Goal: Navigation & Orientation: Find specific page/section

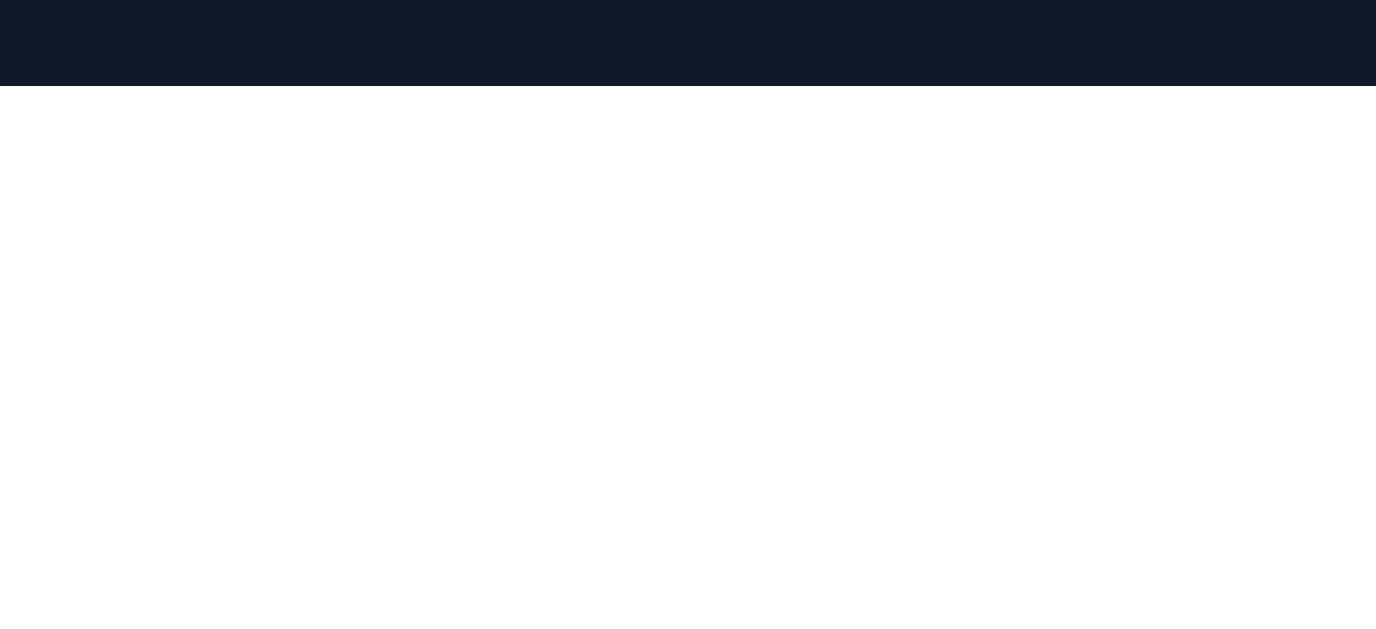
scroll to position [206, 0]
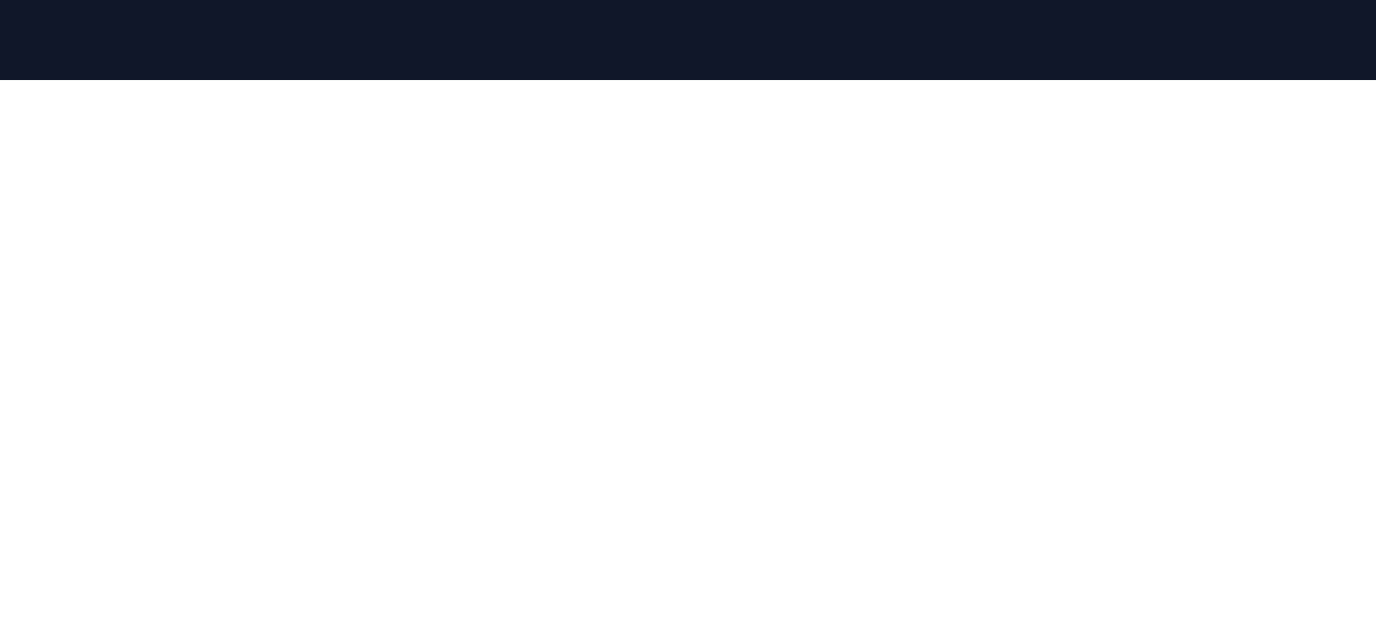
click at [1338, 144] on div at bounding box center [688, 394] width 1376 height 629
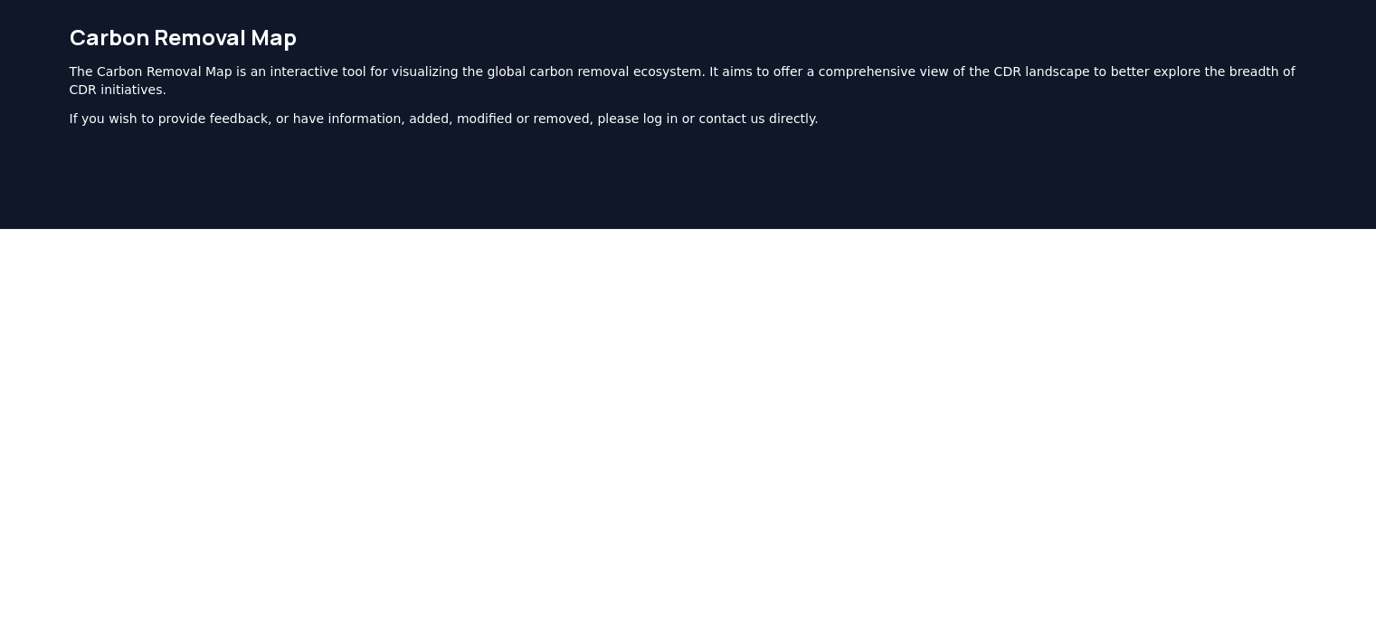
scroll to position [0, 0]
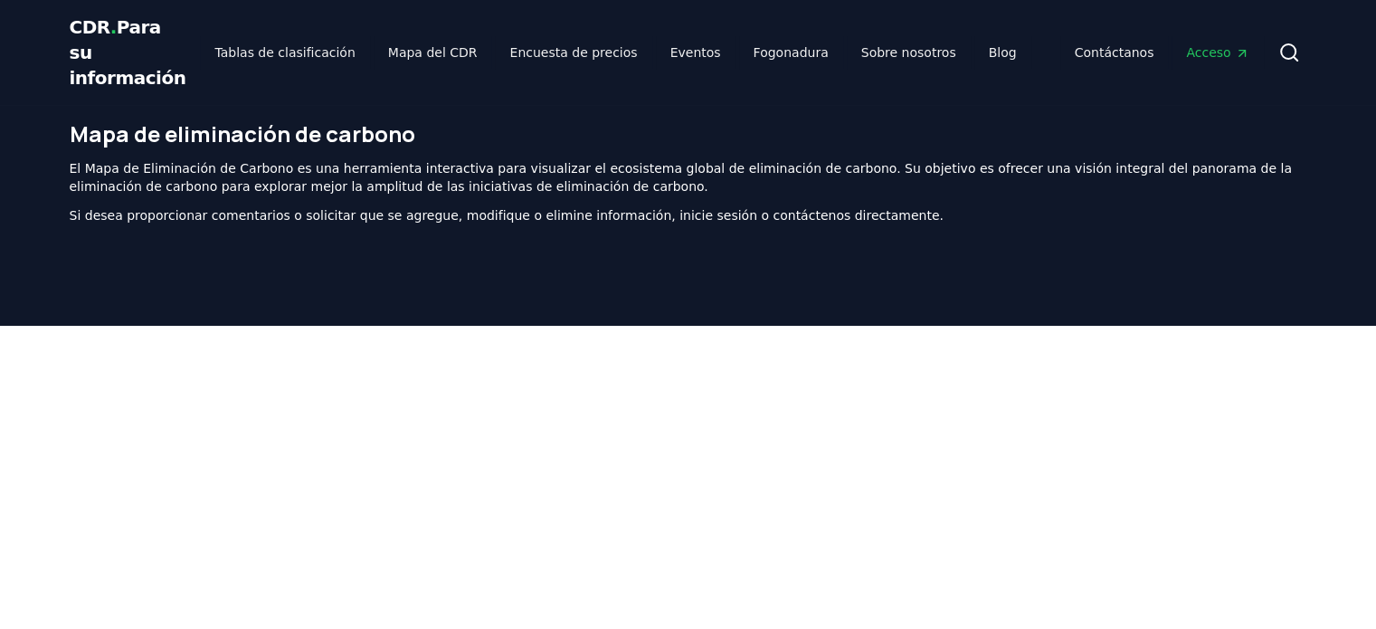
click at [22, 225] on header "Mapa de eliminación de carbono El Mapa de Eliminación de Carbono es una herrami…" at bounding box center [688, 215] width 1376 height 221
click at [398, 57] on font "Mapa del CDR" at bounding box center [433, 52] width 90 height 14
click at [409, 50] on font "Mapa del CDR" at bounding box center [433, 52] width 90 height 14
click at [273, 57] on font "Tablas de clasificación" at bounding box center [284, 52] width 140 height 14
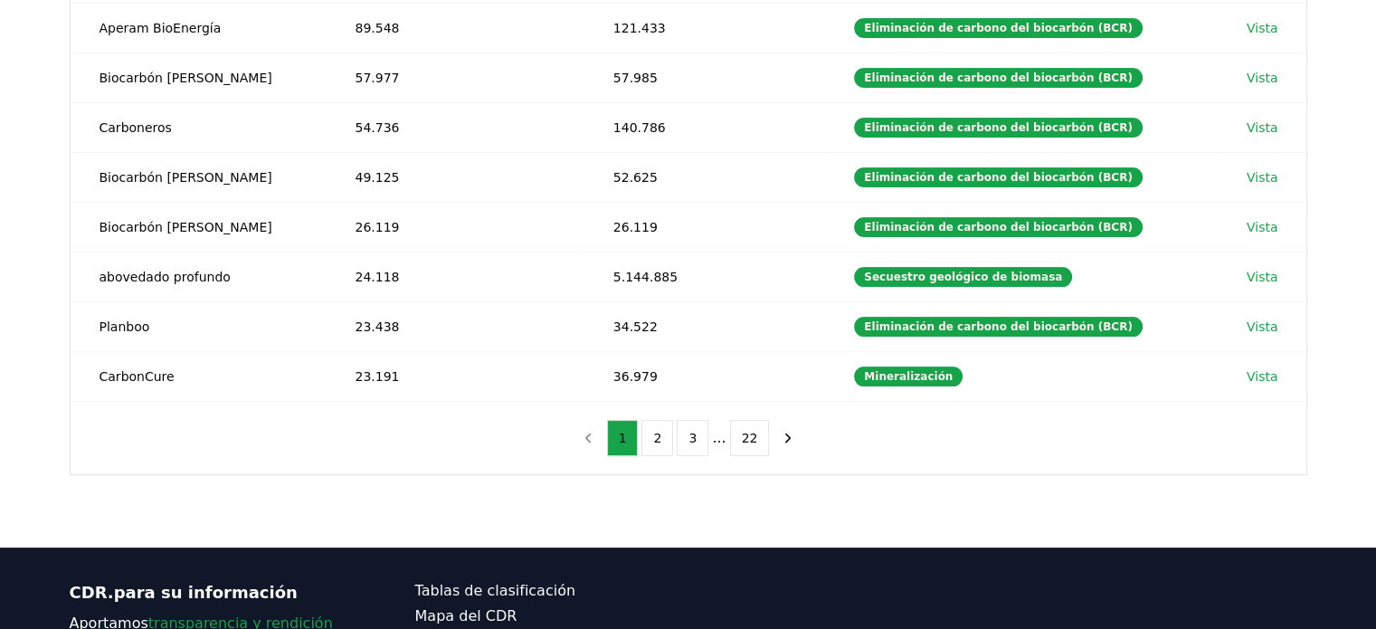
scroll to position [463, 0]
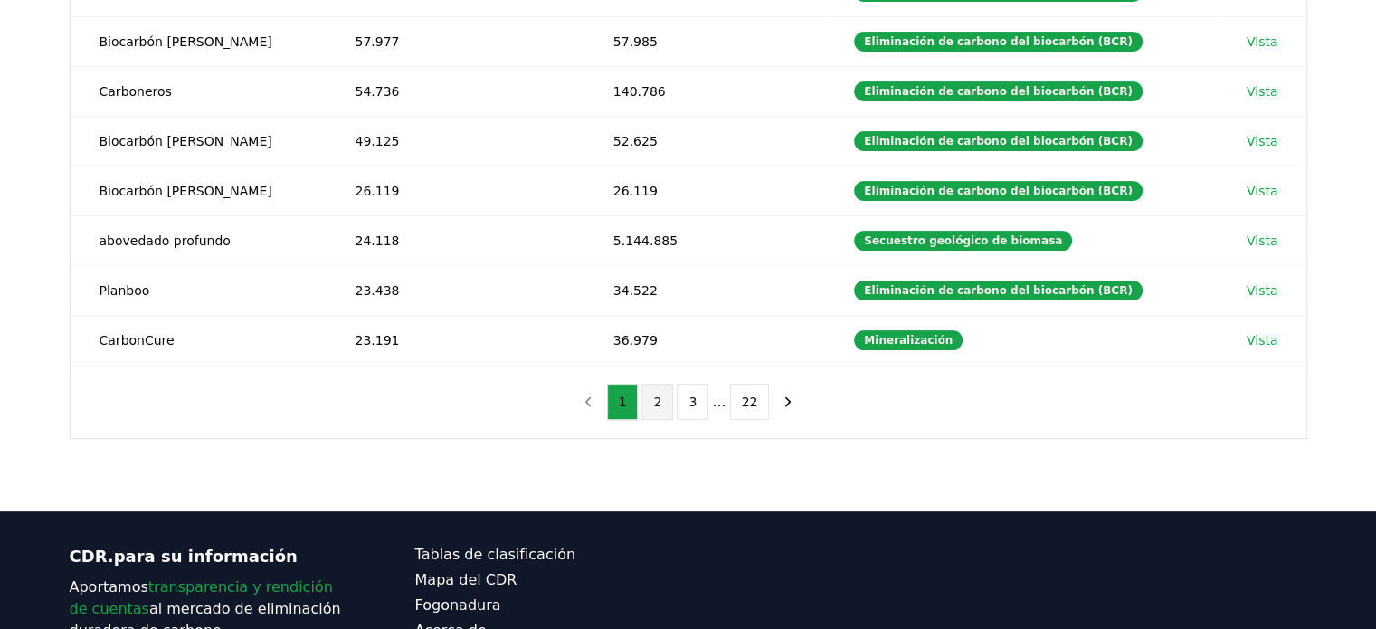
click at [649, 401] on button "2" at bounding box center [657, 402] width 32 height 36
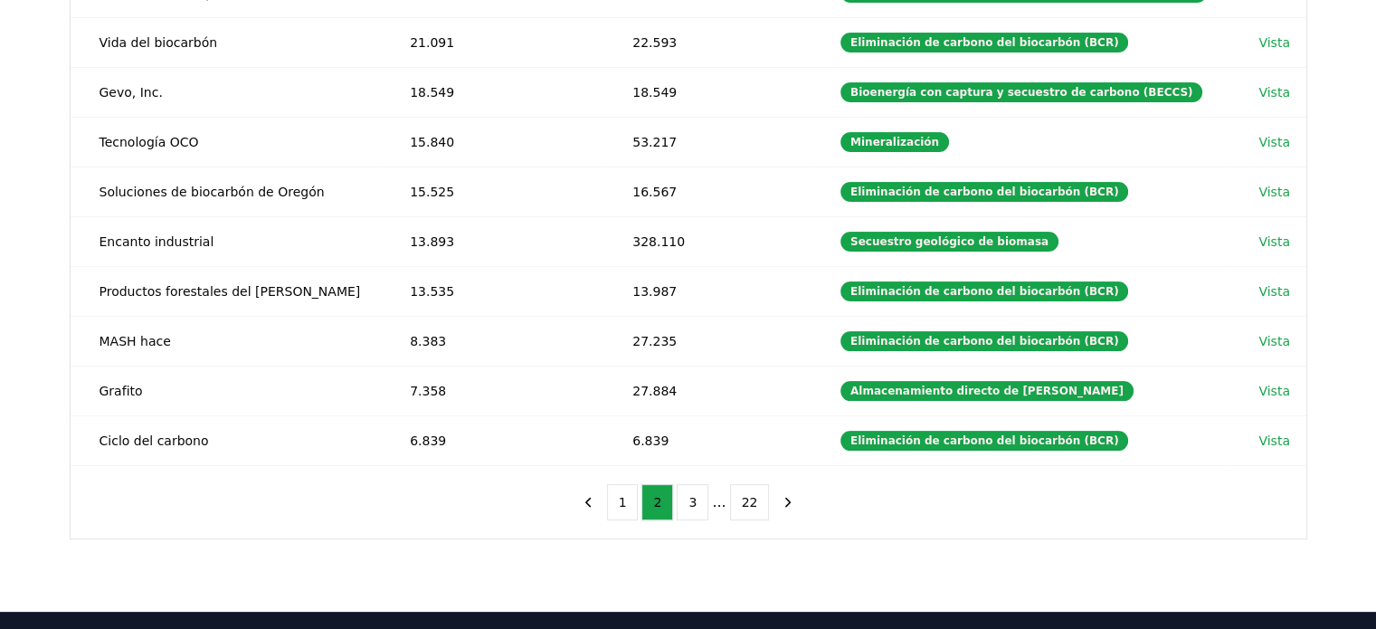
scroll to position [374, 0]
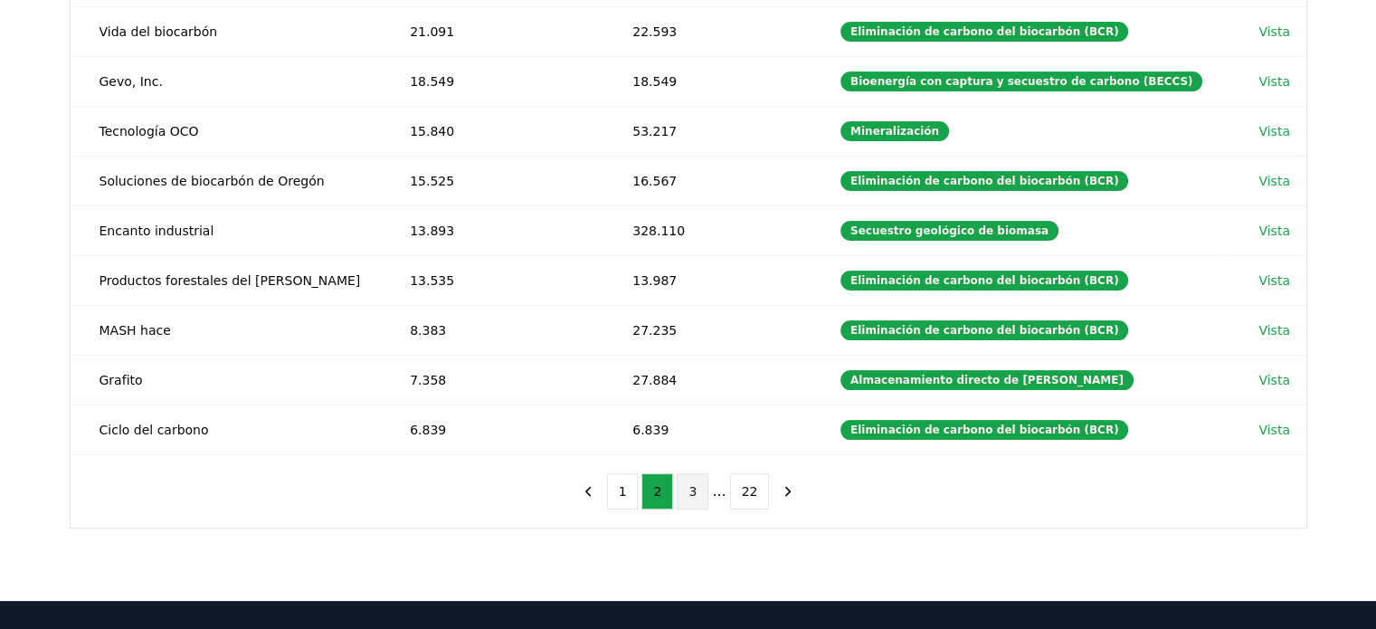
click at [693, 497] on font "3" at bounding box center [692, 491] width 8 height 14
